Goal: Find specific page/section: Locate a particular part of the current website

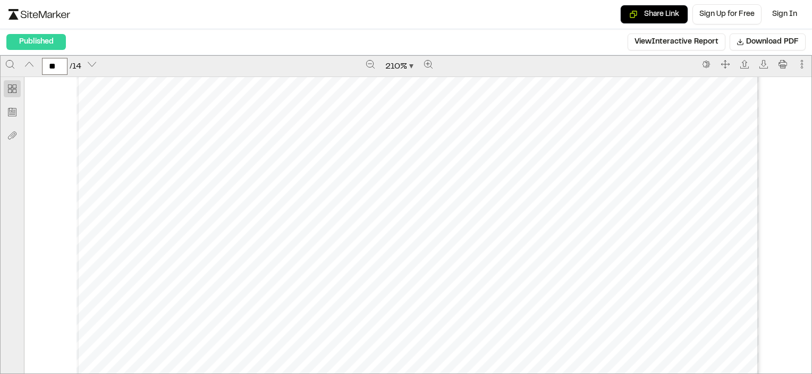
scroll to position [11106, 0]
type input "**"
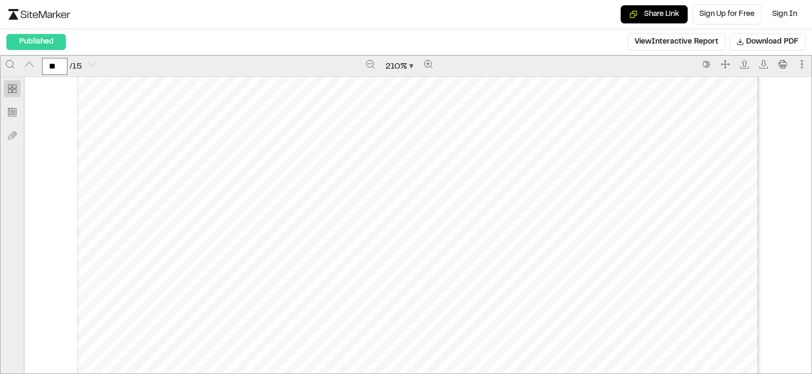
scroll to position [12960, 0]
